Goal: Task Accomplishment & Management: Use online tool/utility

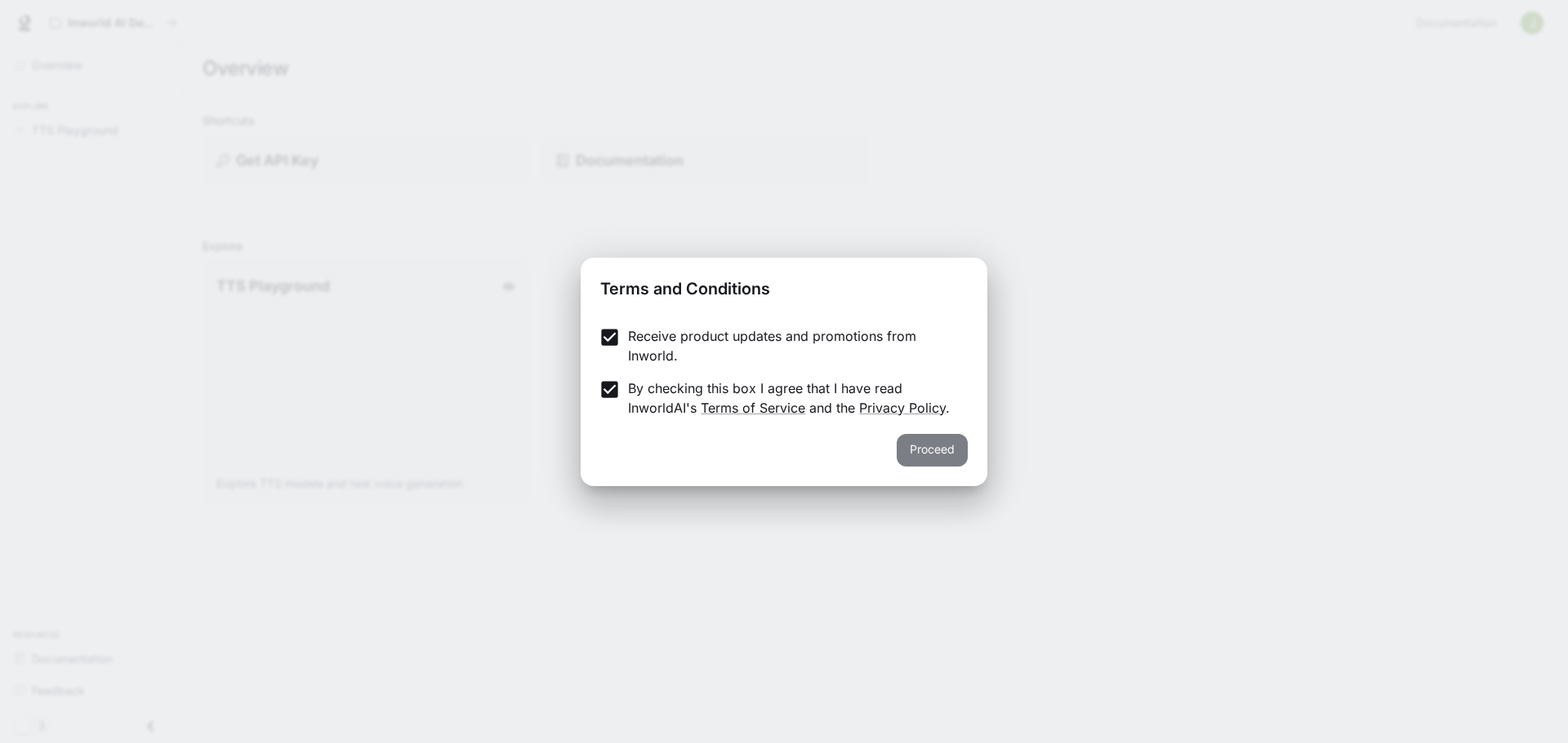
click at [945, 454] on button "Proceed" at bounding box center [931, 450] width 71 height 32
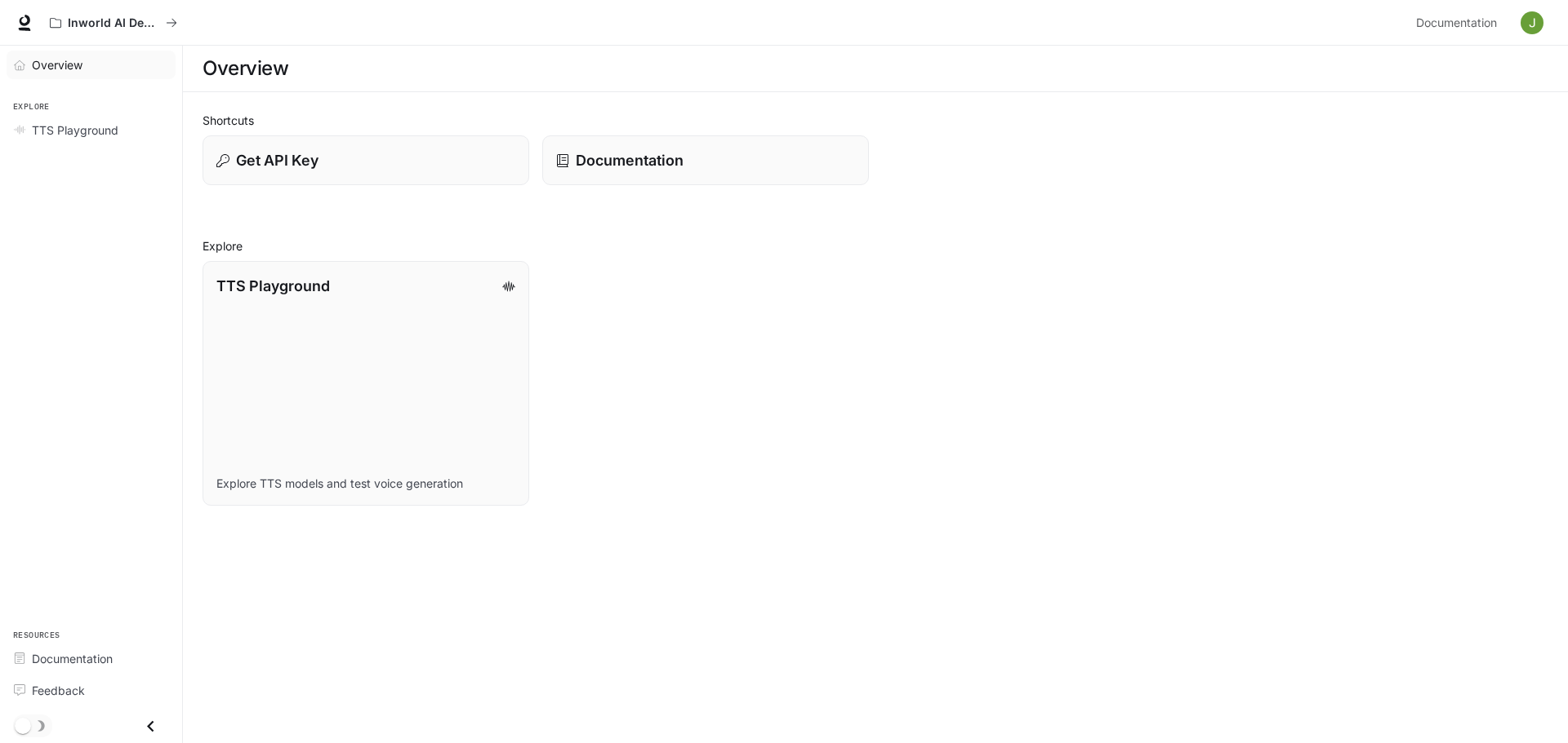
click at [38, 65] on span "Overview" at bounding box center [57, 65] width 51 height 17
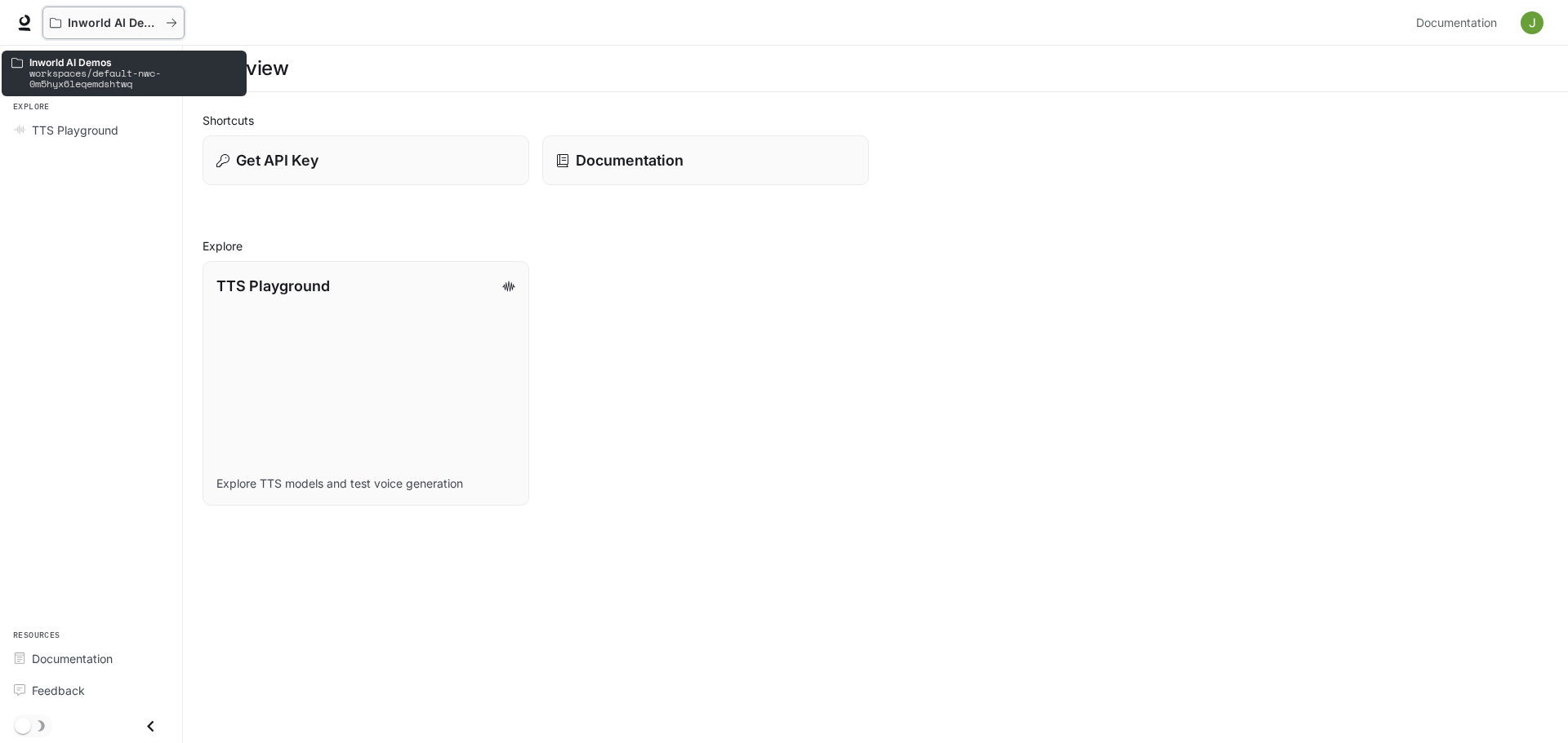
click at [170, 25] on icon "All workspaces" at bounding box center [171, 23] width 11 height 11
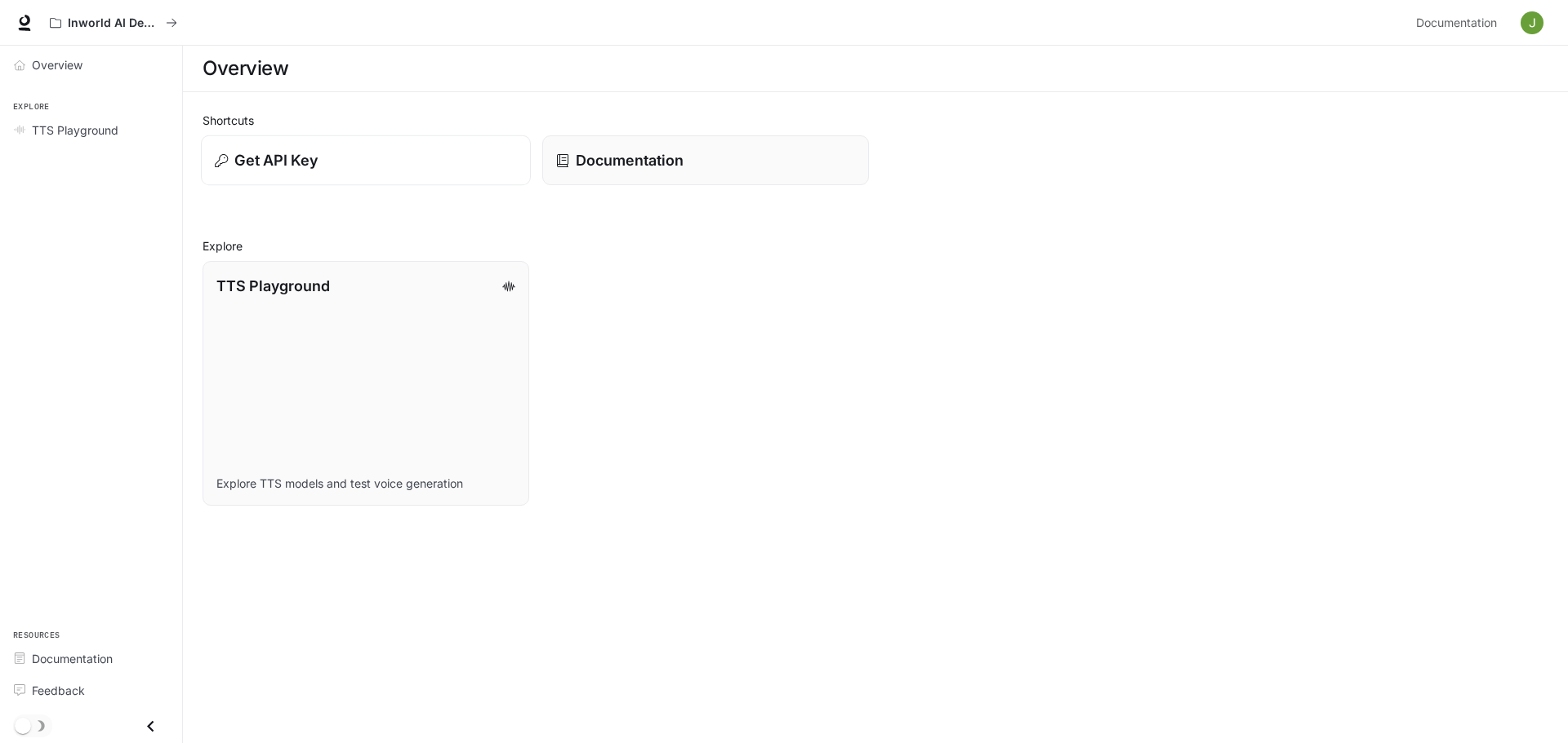
click at [281, 157] on p "Get API Key" at bounding box center [276, 160] width 83 height 22
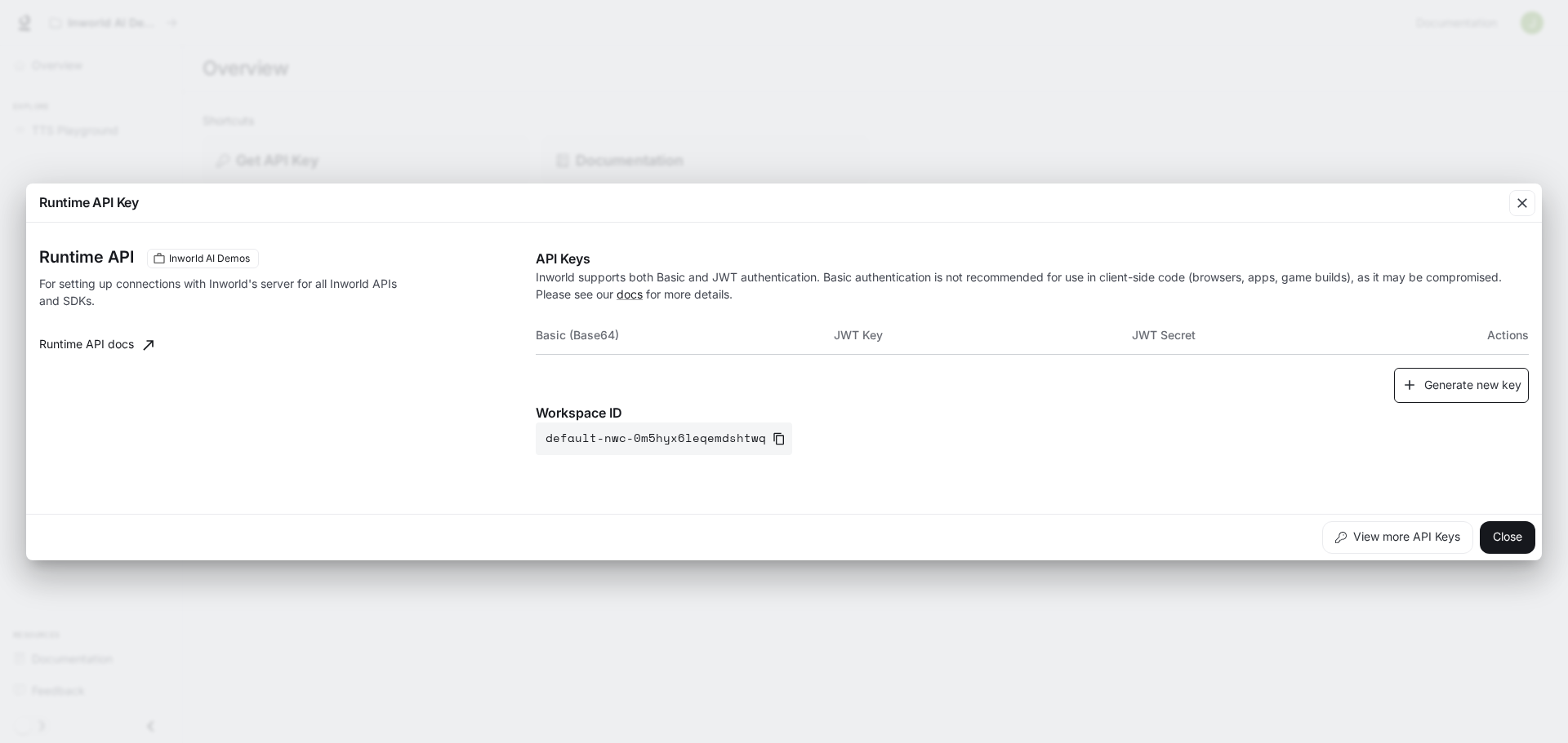
click at [1454, 397] on button "Generate new key" at bounding box center [1461, 385] width 134 height 35
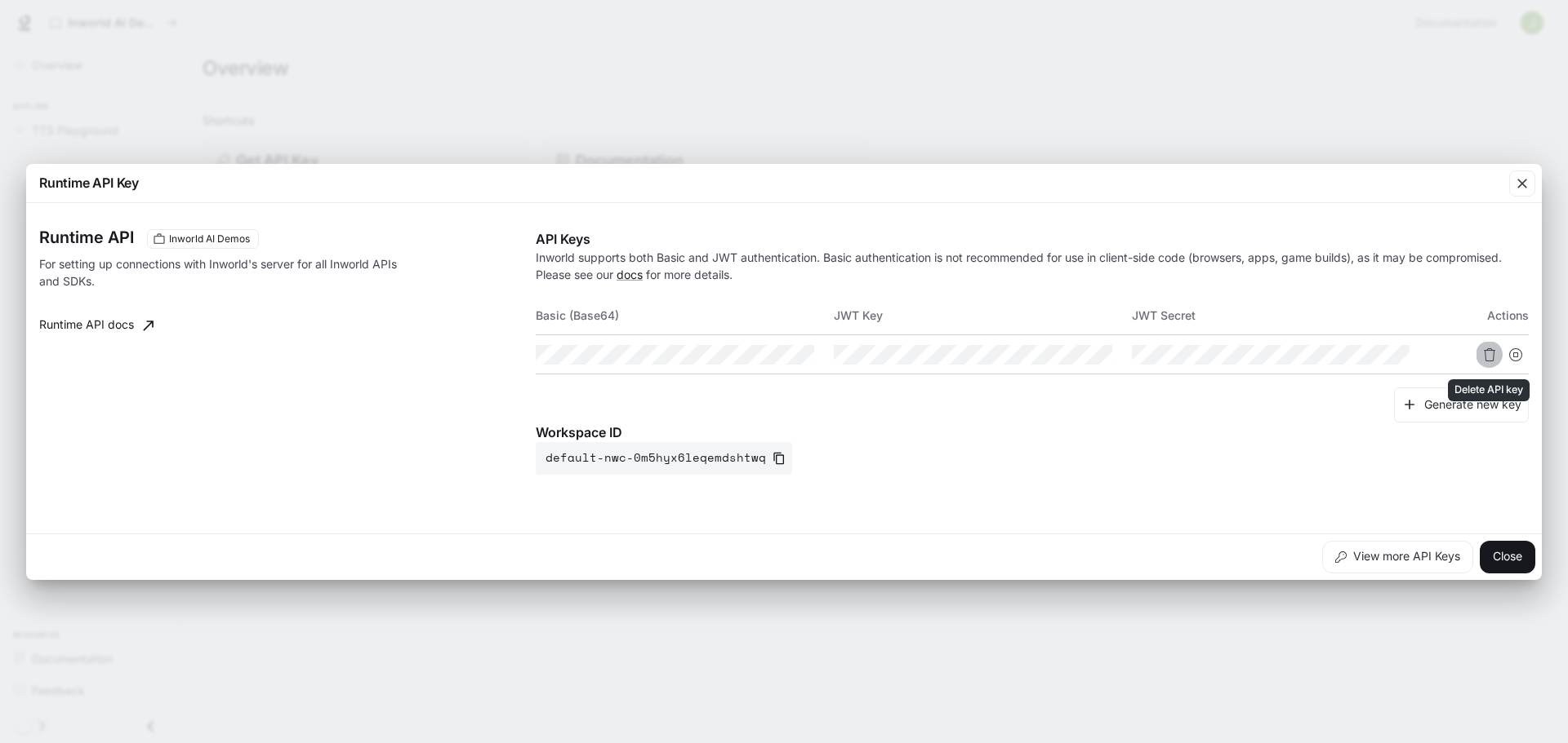
click at [1489, 360] on icon "Delete API key" at bounding box center [1489, 355] width 13 height 13
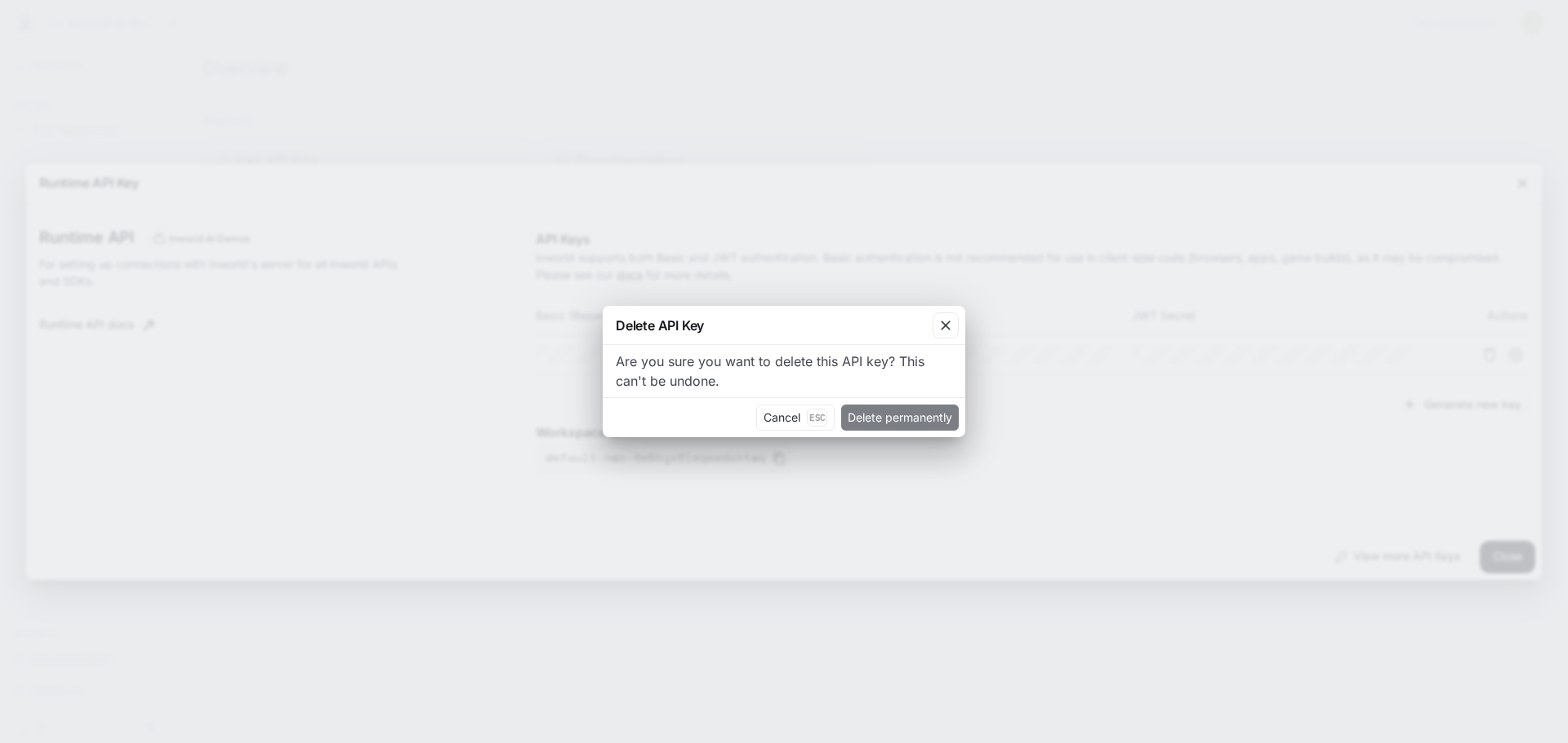
click at [912, 419] on button "Delete permanently" at bounding box center [900, 418] width 118 height 26
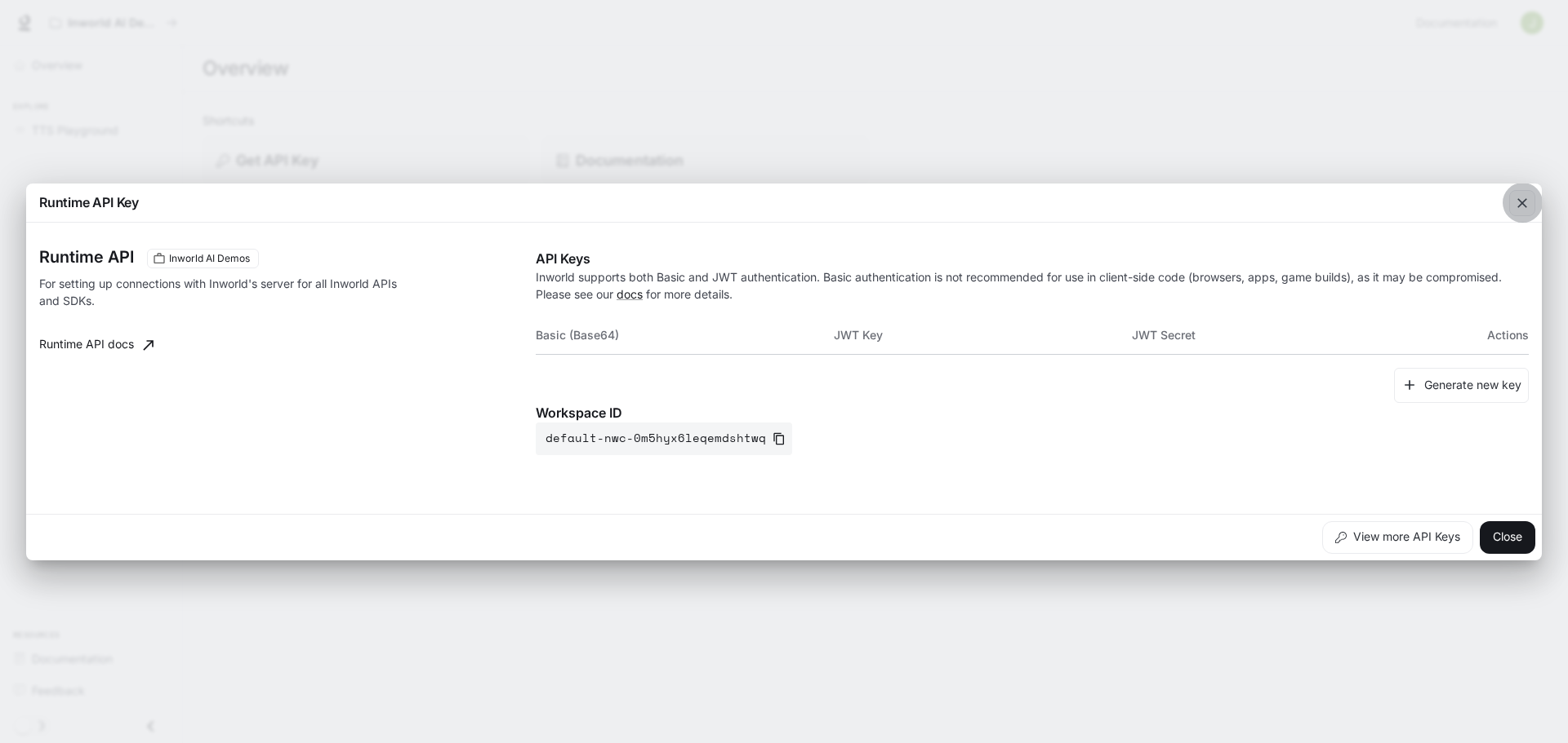
click at [1517, 213] on div "button" at bounding box center [1522, 203] width 26 height 26
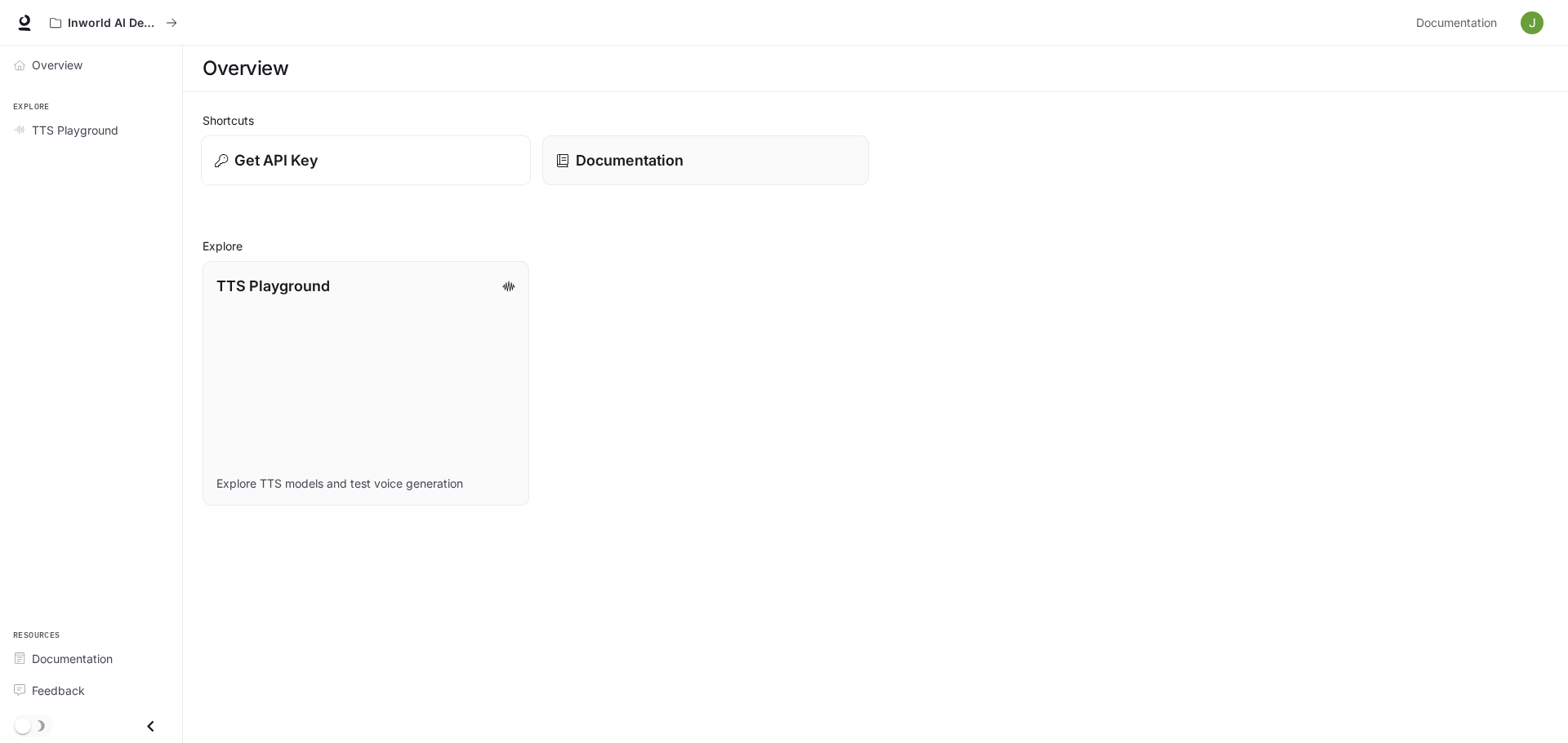
click at [517, 165] on button "Get API Key" at bounding box center [366, 160] width 330 height 51
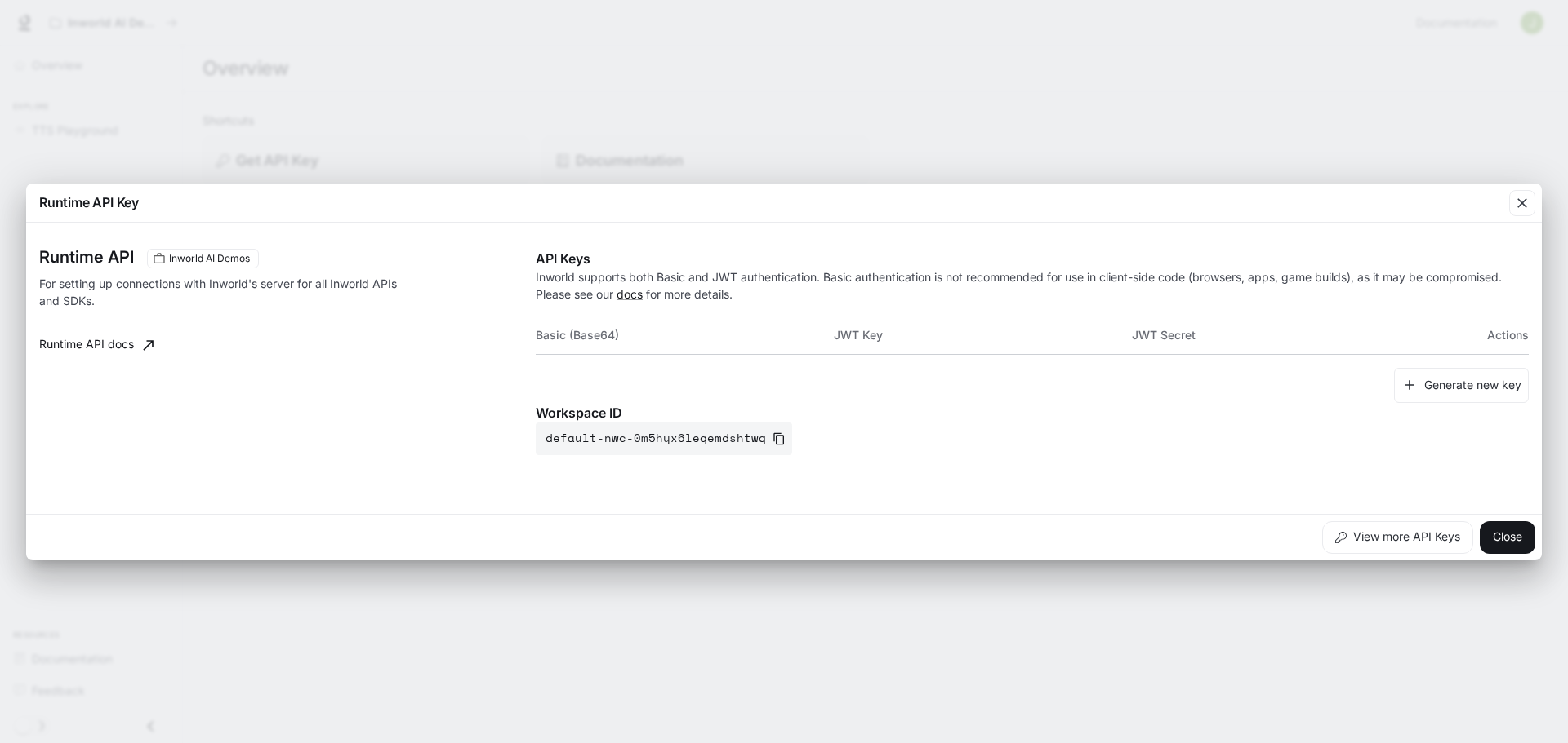
click at [588, 166] on div "Runtime API Key Runtime API Inworld AI Demos For setting up connections with In…" at bounding box center [784, 372] width 1568 height 743
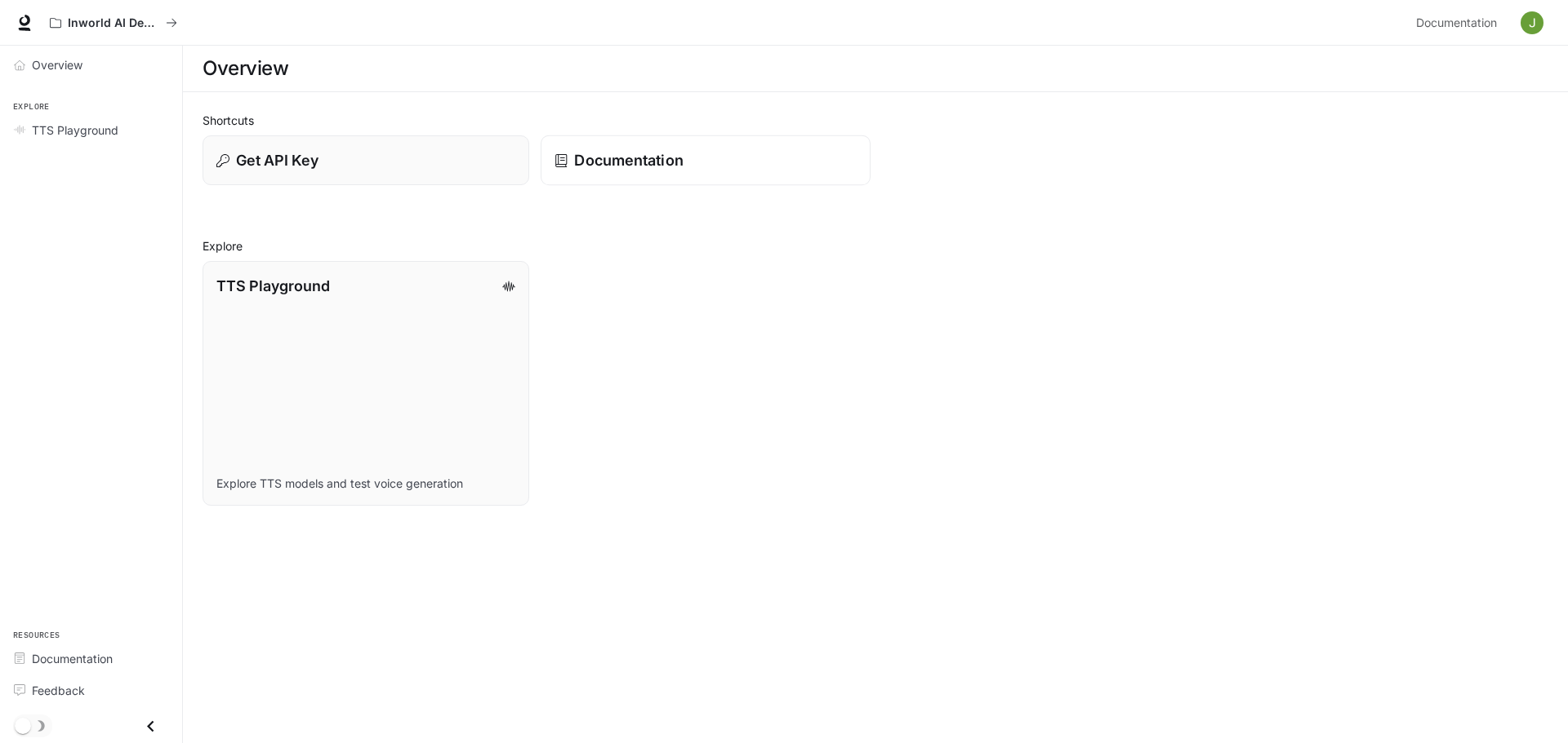
click at [731, 163] on div "Documentation" at bounding box center [705, 160] width 302 height 22
